Goal: Information Seeking & Learning: Compare options

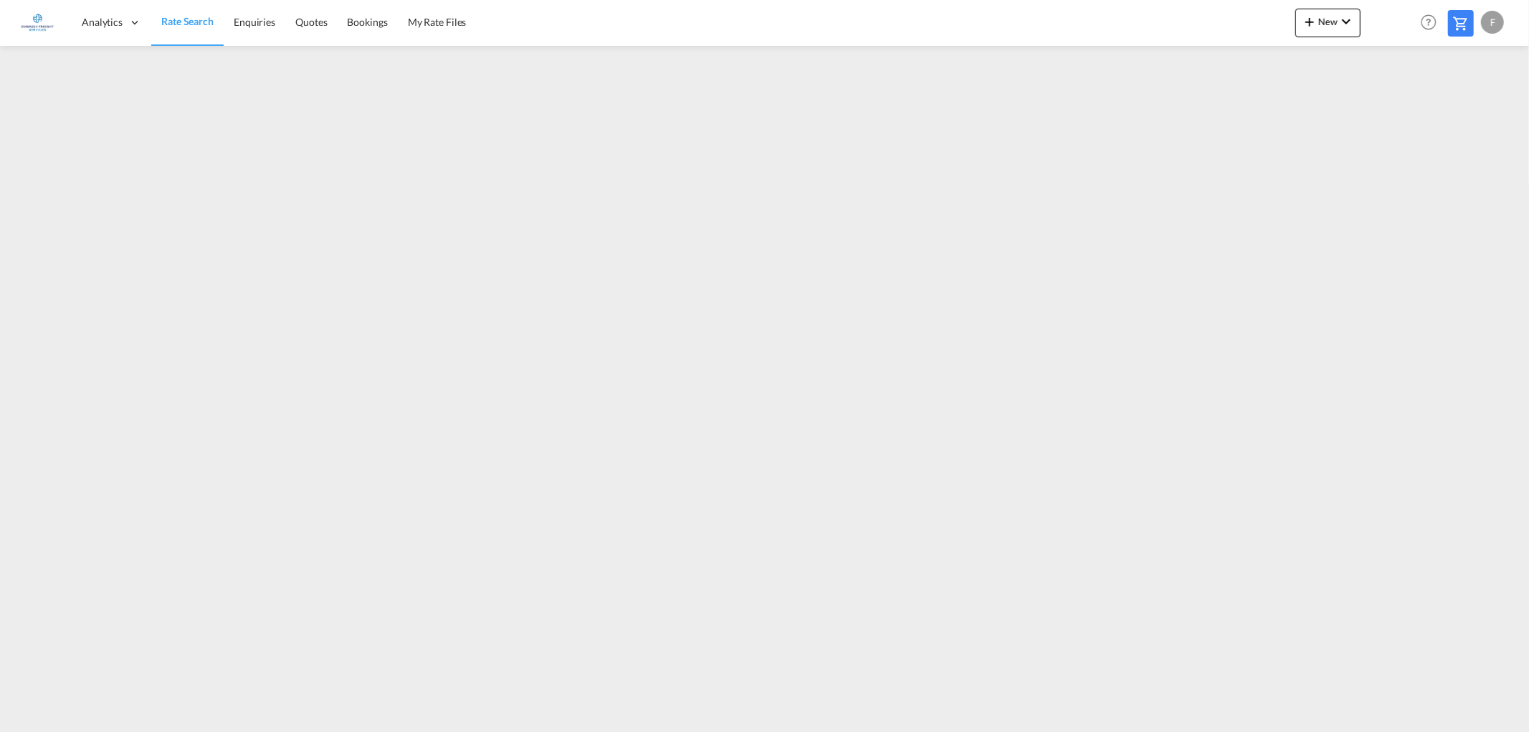
click at [180, 24] on span "Rate Search" at bounding box center [187, 21] width 52 height 12
